Goal: Task Accomplishment & Management: Manage account settings

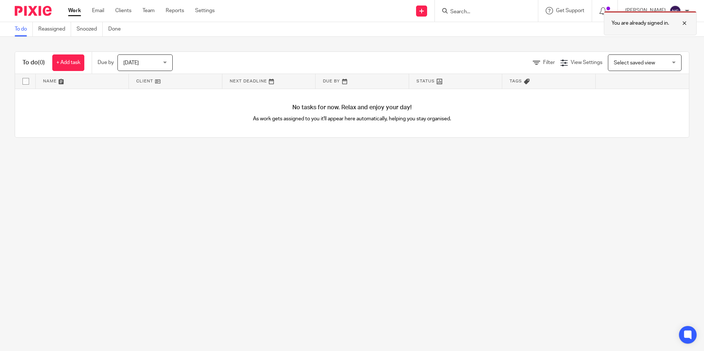
click at [685, 21] on div at bounding box center [679, 23] width 20 height 9
click at [492, 12] on div at bounding box center [486, 11] width 103 height 22
click at [494, 6] on form at bounding box center [489, 10] width 78 height 9
click at [492, 10] on input "Search" at bounding box center [483, 12] width 66 height 7
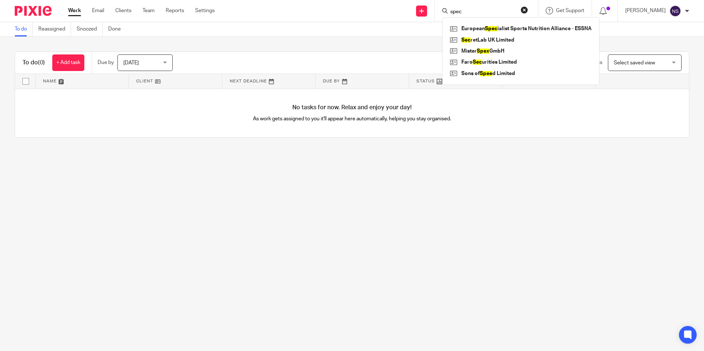
type input "spec"
click at [528, 9] on button "reset" at bounding box center [524, 9] width 7 height 7
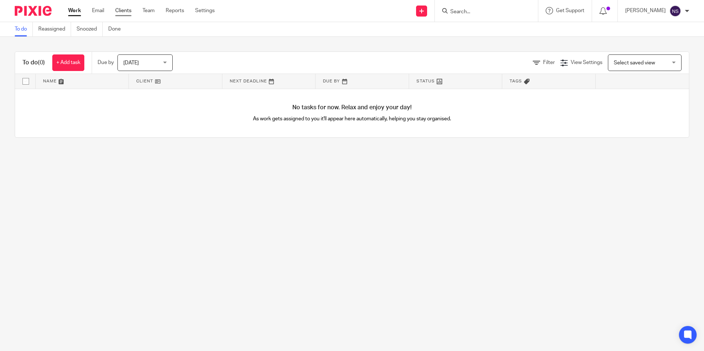
click at [130, 13] on link "Clients" at bounding box center [123, 10] width 16 height 7
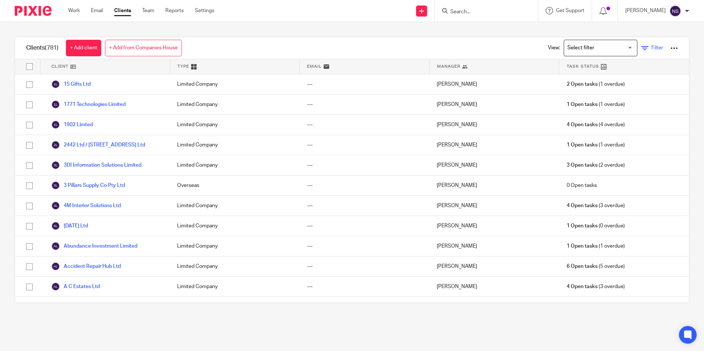
click at [641, 49] on icon at bounding box center [644, 48] width 7 height 7
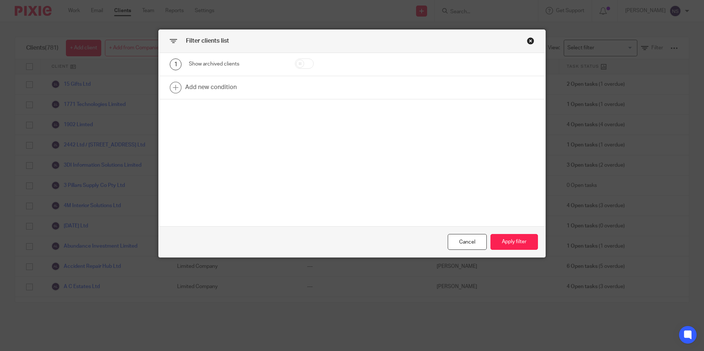
click at [294, 66] on div at bounding box center [315, 65] width 63 height 12
click at [302, 65] on input "checkbox" at bounding box center [304, 64] width 19 height 10
checkbox input "true"
click at [516, 247] on button "Apply filter" at bounding box center [514, 242] width 48 height 16
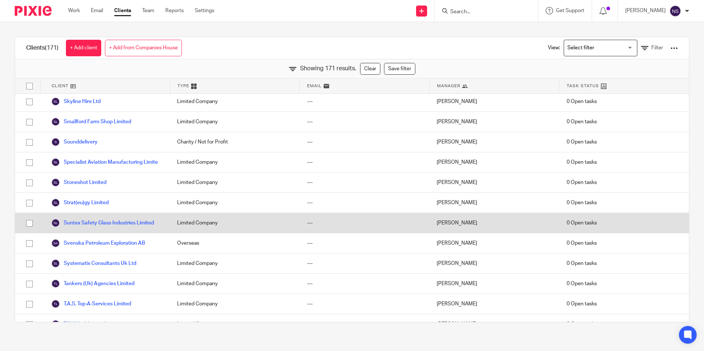
scroll to position [3020, 0]
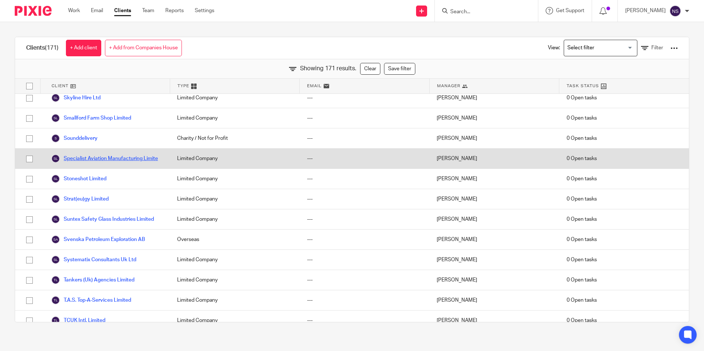
click at [96, 154] on link "Specialist Aviation Manufacturing Limite" at bounding box center [104, 158] width 107 height 9
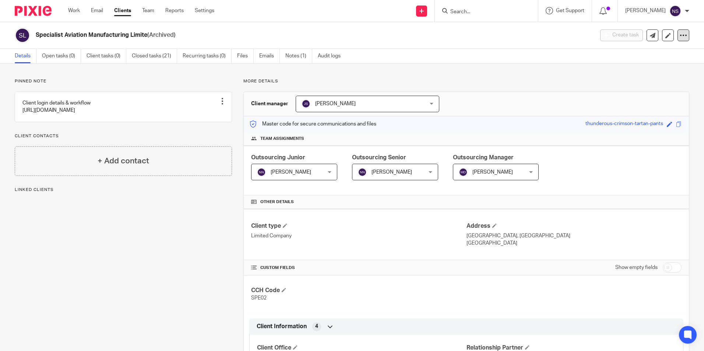
click at [680, 37] on icon at bounding box center [683, 35] width 7 height 7
click at [680, 38] on icon at bounding box center [683, 35] width 7 height 7
click at [628, 84] on button "Unarchive client" at bounding box center [637, 86] width 81 height 10
